Goal: Navigation & Orientation: Find specific page/section

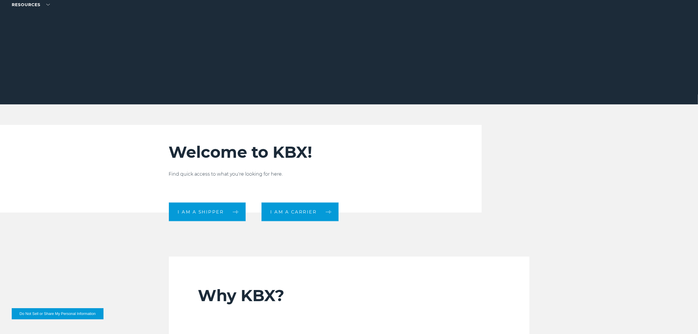
scroll to position [134, 0]
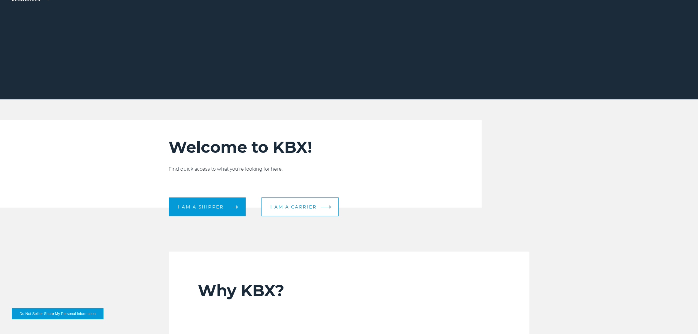
click at [328, 209] on link "I am a carrier" at bounding box center [299, 206] width 77 height 19
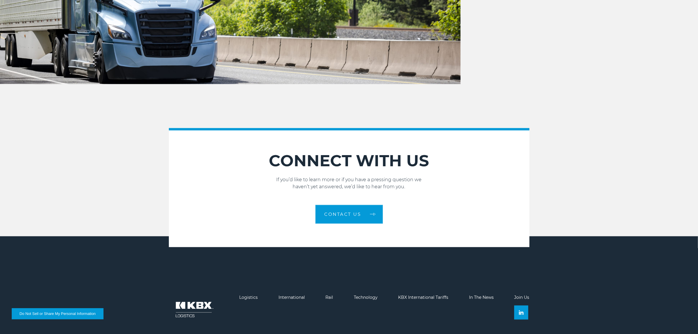
scroll to position [899, 0]
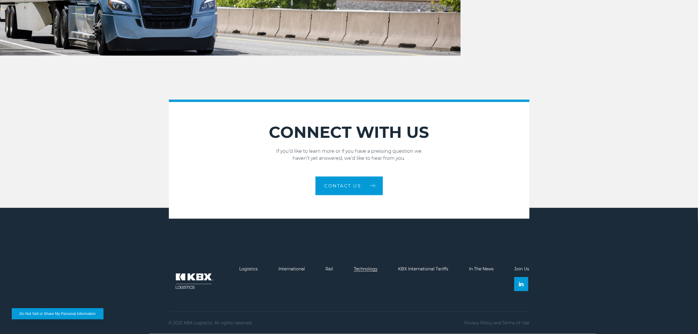
click at [362, 266] on link "Technology" at bounding box center [366, 268] width 24 height 5
click at [247, 267] on link "Logistics" at bounding box center [248, 268] width 18 height 5
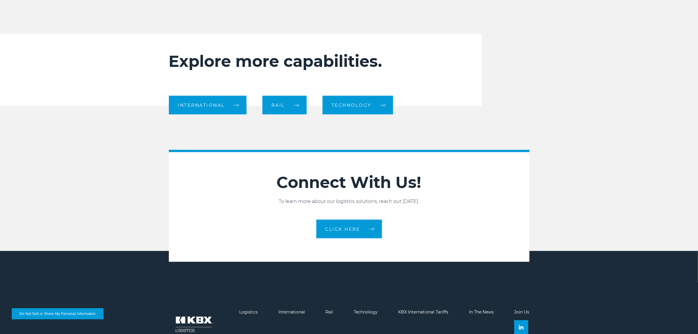
scroll to position [654, 0]
